Goal: Transaction & Acquisition: Purchase product/service

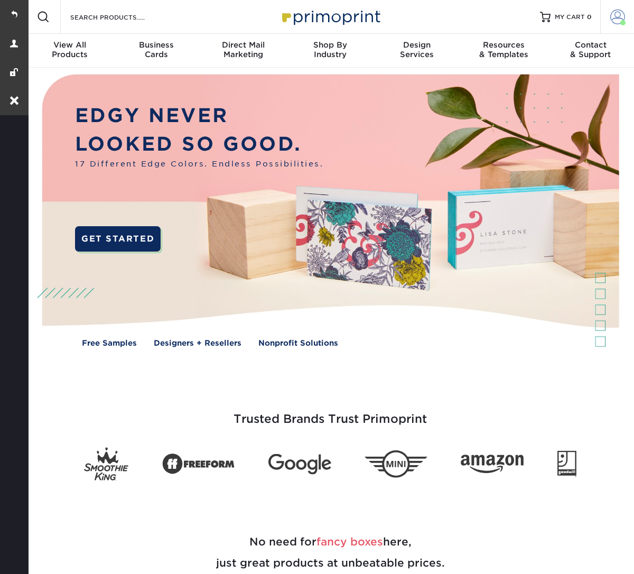
click at [611, 15] on span at bounding box center [617, 17] width 15 height 15
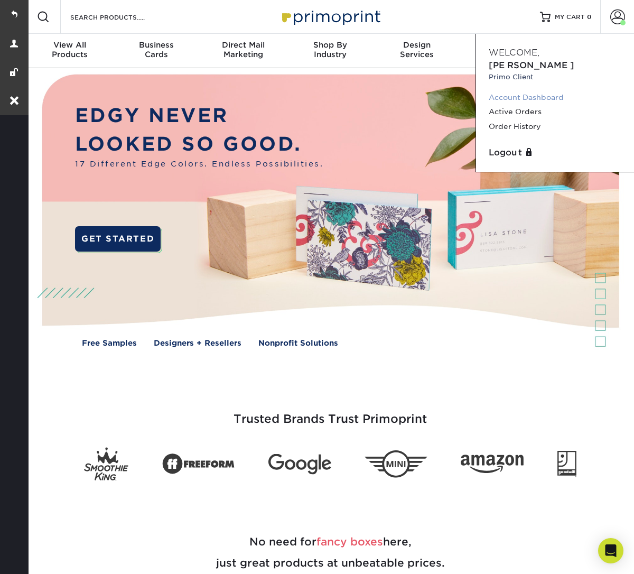
click at [524, 90] on link "Account Dashboard" at bounding box center [555, 97] width 133 height 14
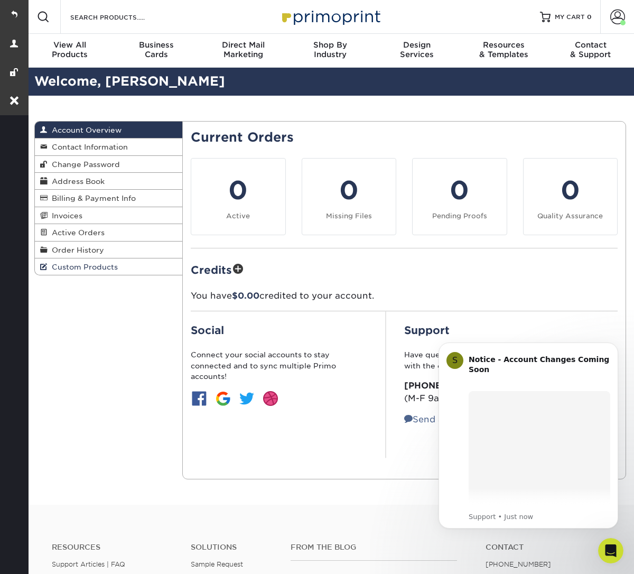
click at [111, 264] on span "Custom Products" at bounding box center [83, 267] width 70 height 8
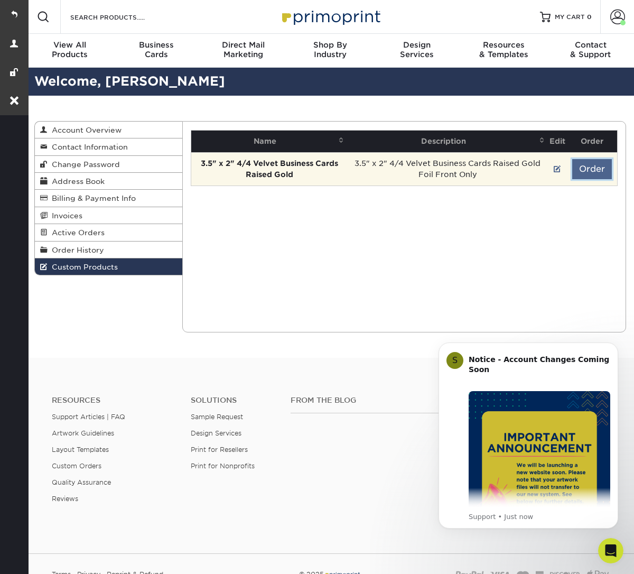
click at [588, 168] on button "Order" at bounding box center [592, 169] width 40 height 20
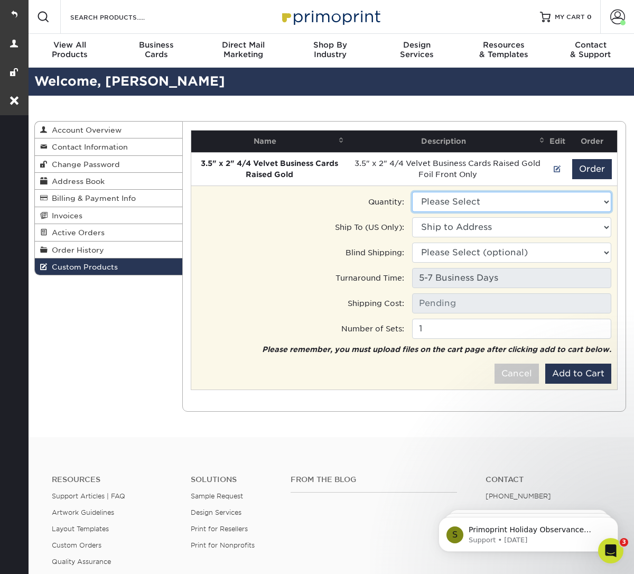
click at [489, 203] on select "Please Select 1000 - $340.50" at bounding box center [511, 202] width 199 height 20
select select "0"
click at [412, 192] on select "Please Select 1000 - $340.50" at bounding box center [511, 202] width 199 height 20
type input "Ground: $22.40"
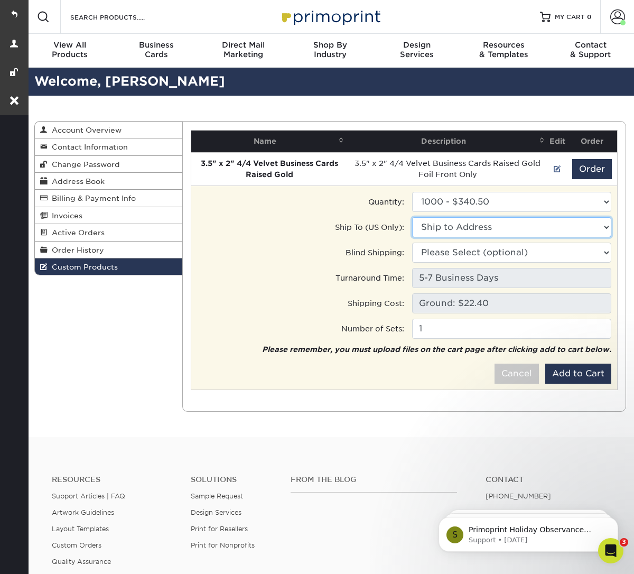
click at [479, 225] on select "Ship to Address [STREET_ADDRESS] [STREET_ADDRESS][GEOGRAPHIC_DATA][PERSON_NAME]…" at bounding box center [511, 227] width 199 height 20
click at [477, 223] on select "Ship to Address • [STREET_ADDRESS] Beau Wine Tours • [STREET_ADDRESS][PERSON_NA…" at bounding box center [511, 227] width 199 height 20
select select "238395"
click at [412, 217] on select "Ship to Address • [STREET_ADDRESS] Beau Wine Tours • [STREET_ADDRESS][PERSON_NA…" at bounding box center [511, 227] width 199 height 20
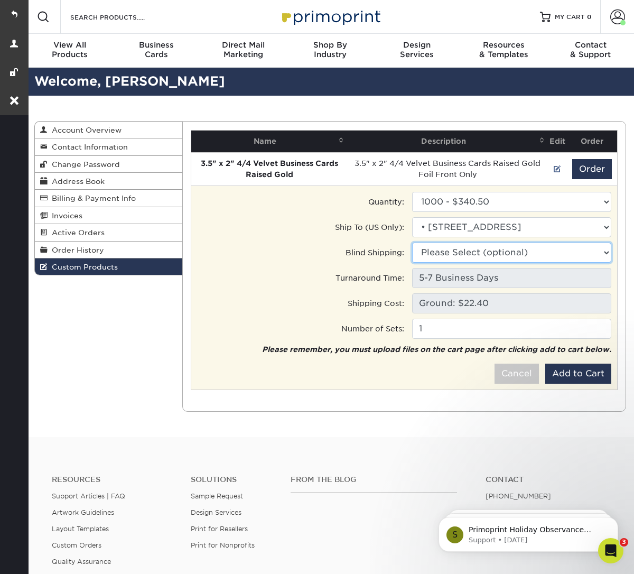
click at [481, 250] on select "Please Select (optional) [STREET_ADDRESS][GEOGRAPHIC_DATA][STREET_ADDRESS][GEOG…" at bounding box center [511, 252] width 199 height 20
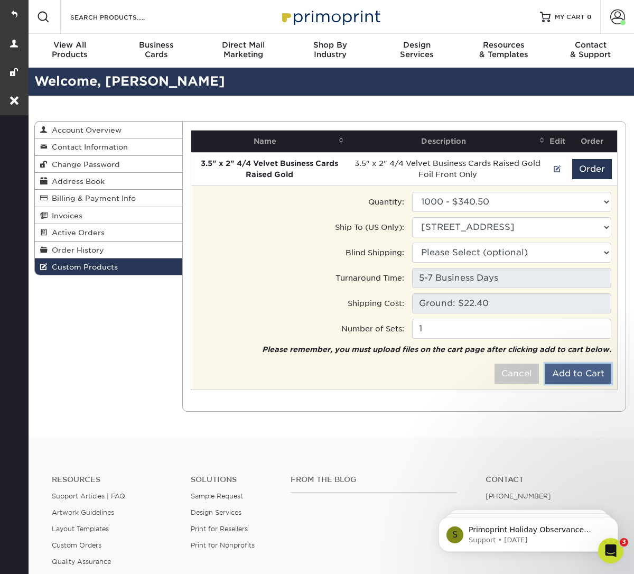
click at [561, 376] on button "Add to Cart" at bounding box center [578, 373] width 66 height 20
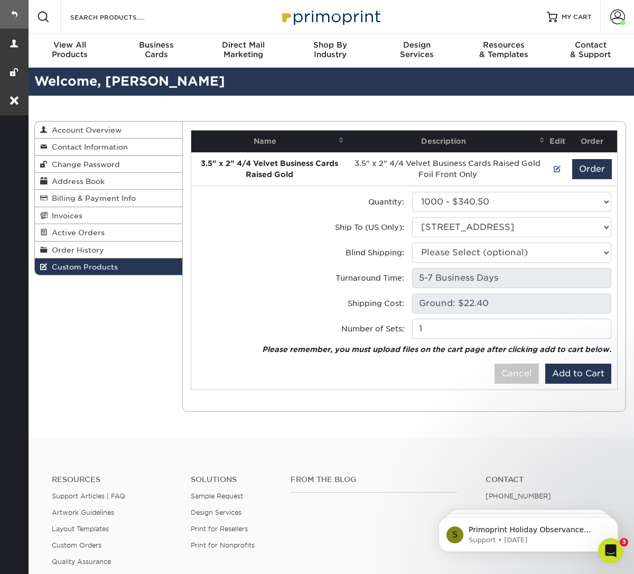
click at [8, 17] on link at bounding box center [14, 14] width 29 height 29
